Goal: Check status: Check status

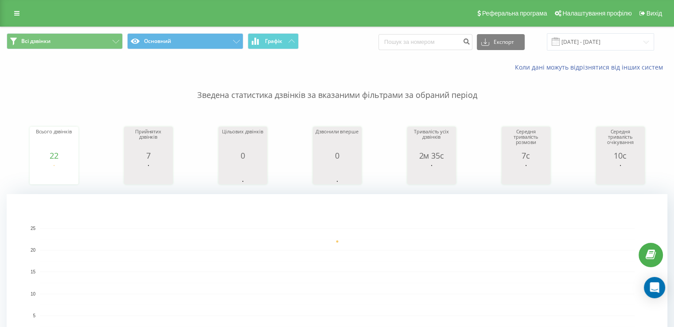
click at [512, 200] on rect "A chart." at bounding box center [337, 282] width 661 height 177
